Goal: Transaction & Acquisition: Purchase product/service

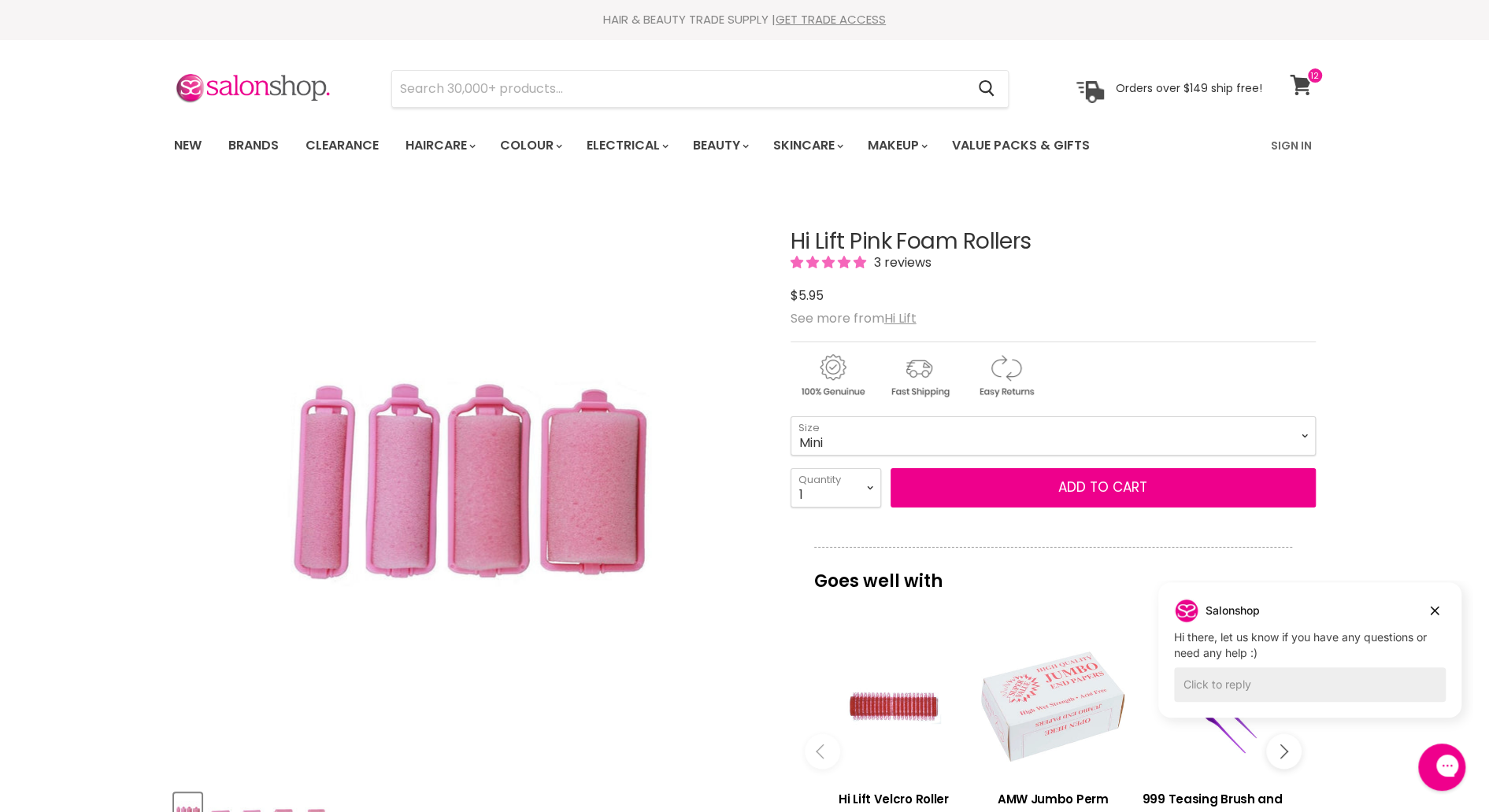
click at [1306, 79] on span at bounding box center [1314, 75] width 18 height 18
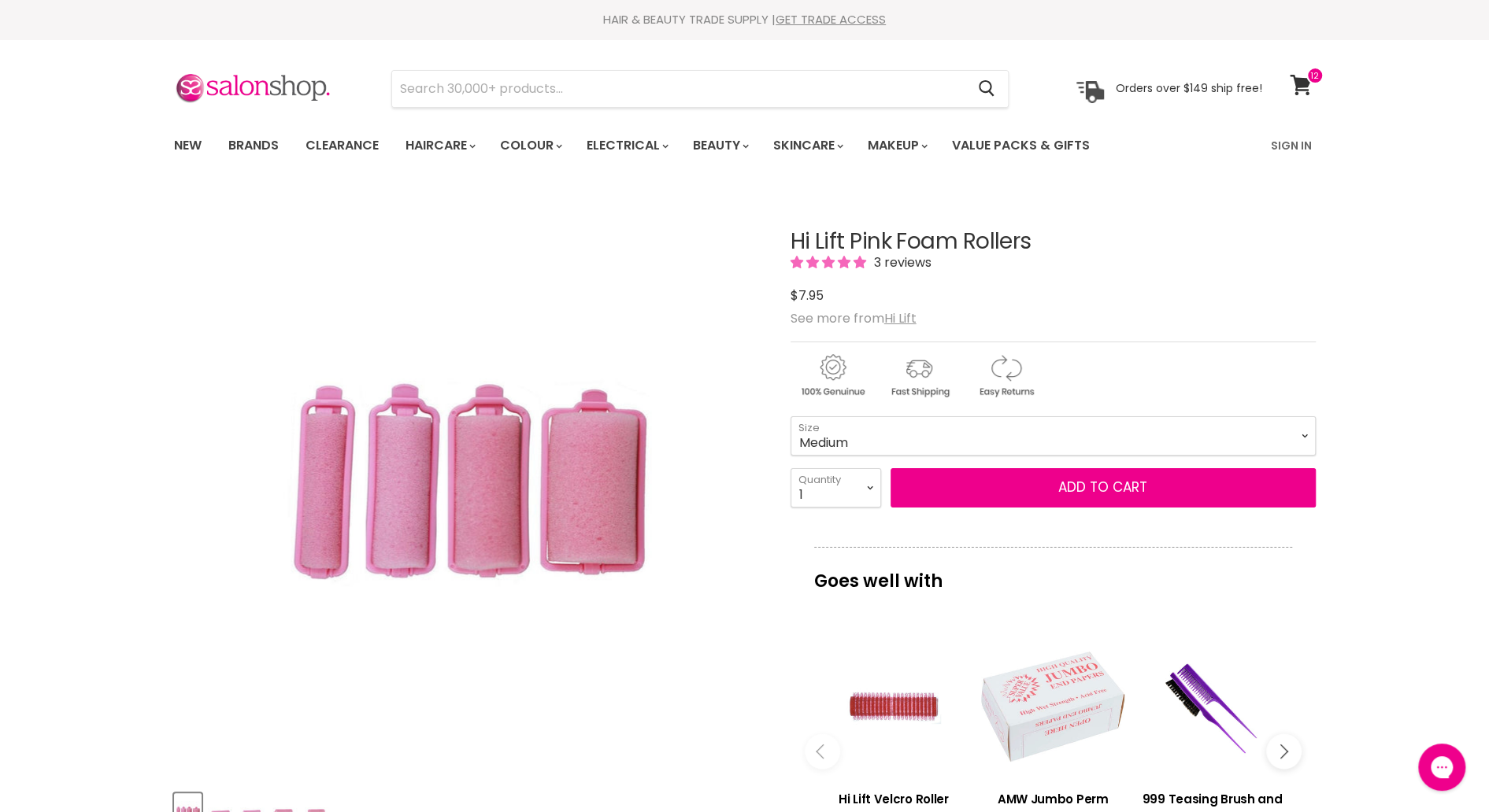
click at [1316, 66] on section "Menu Cancel" at bounding box center [745, 81] width 1181 height 83
click at [1312, 73] on span at bounding box center [1314, 75] width 18 height 18
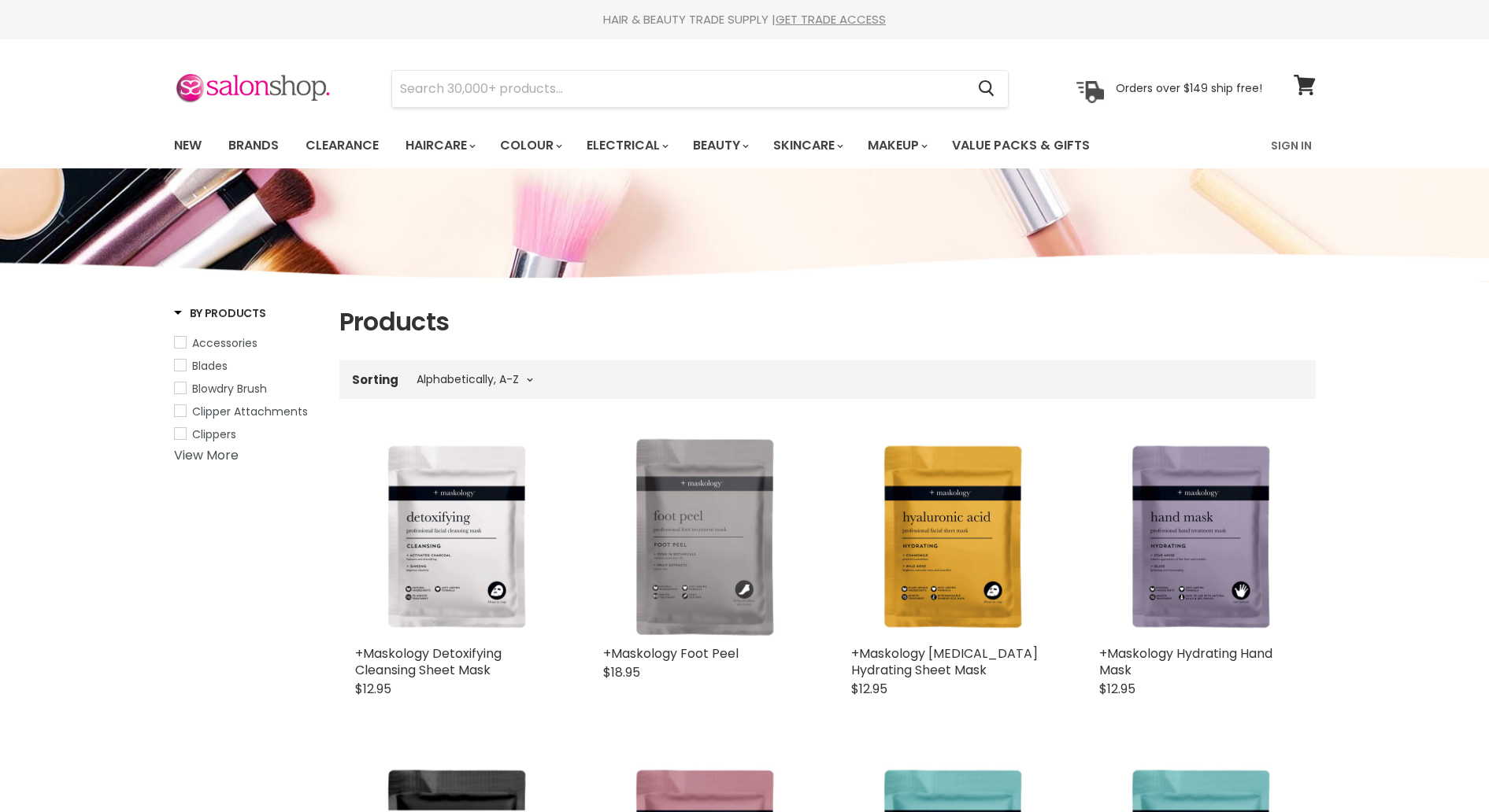
select select "title-ascending"
type input "foam roller"
